Goal: Navigation & Orientation: Find specific page/section

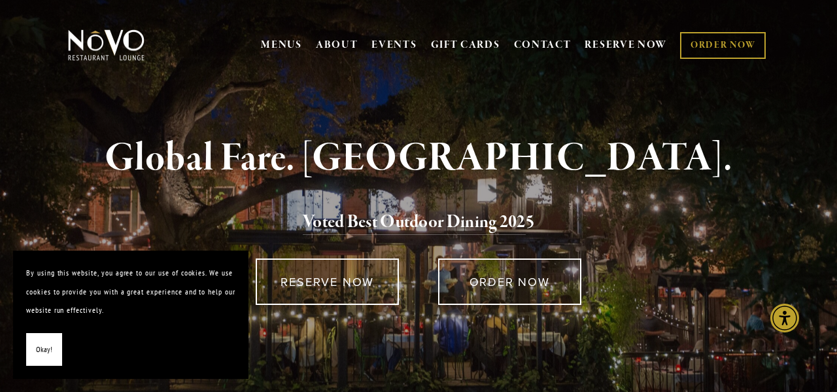
click at [46, 365] on button "Okay!" at bounding box center [44, 349] width 36 height 33
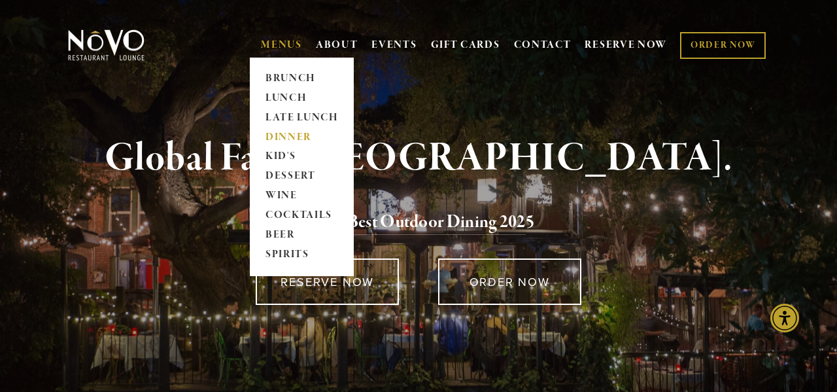
click at [295, 137] on link "DINNER" at bounding box center [302, 138] width 82 height 20
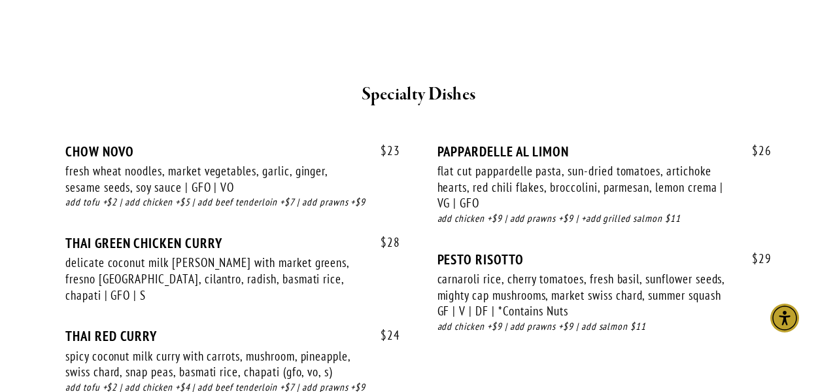
scroll to position [1927, 0]
